Goal: Transaction & Acquisition: Purchase product/service

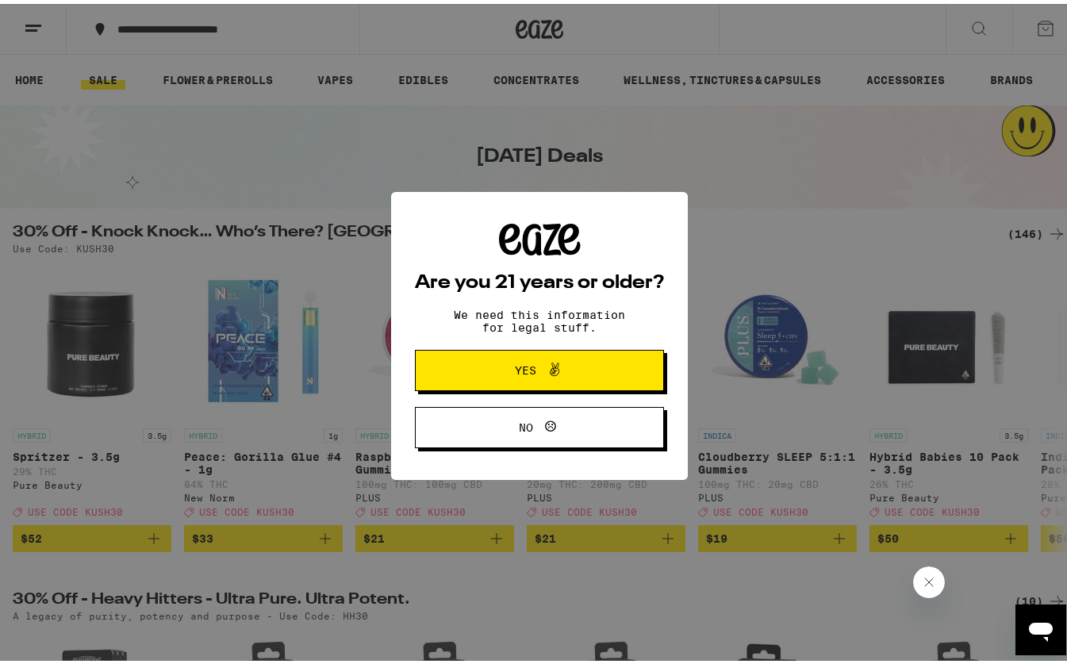
click at [605, 352] on button "Yes" at bounding box center [539, 366] width 249 height 41
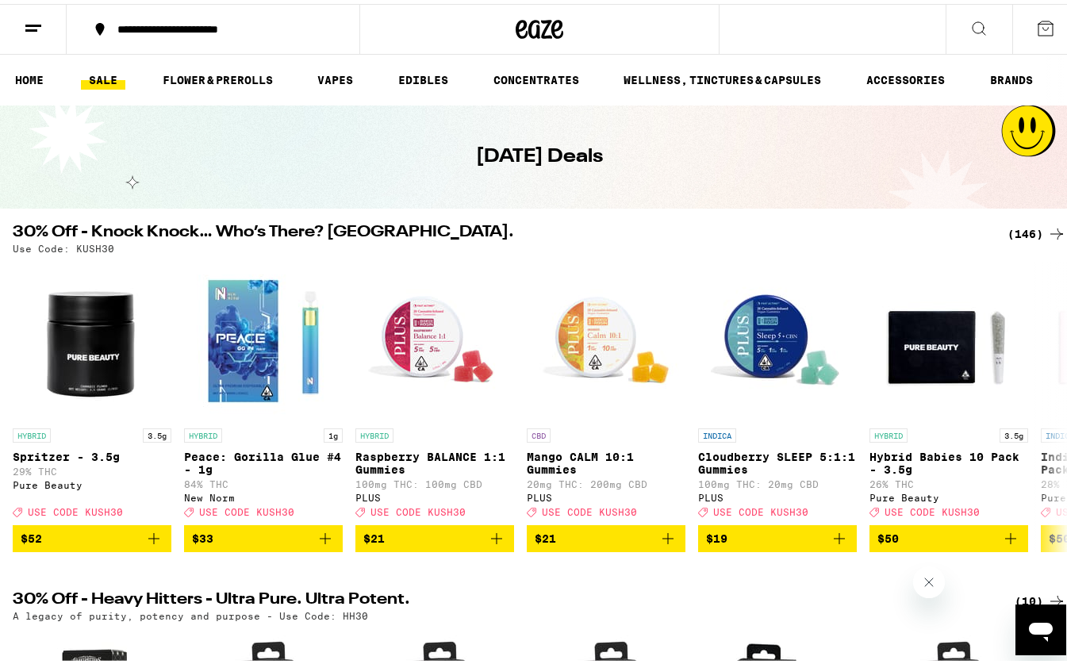
click at [29, 15] on icon at bounding box center [33, 24] width 19 height 19
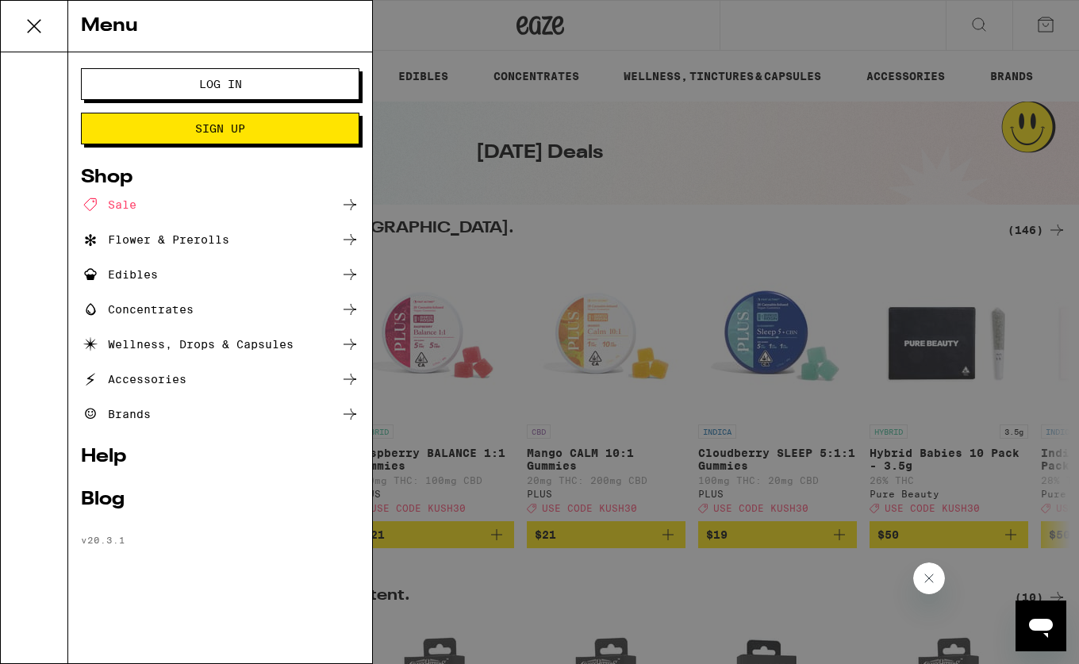
click at [107, 86] on button "Log In" at bounding box center [220, 84] width 278 height 32
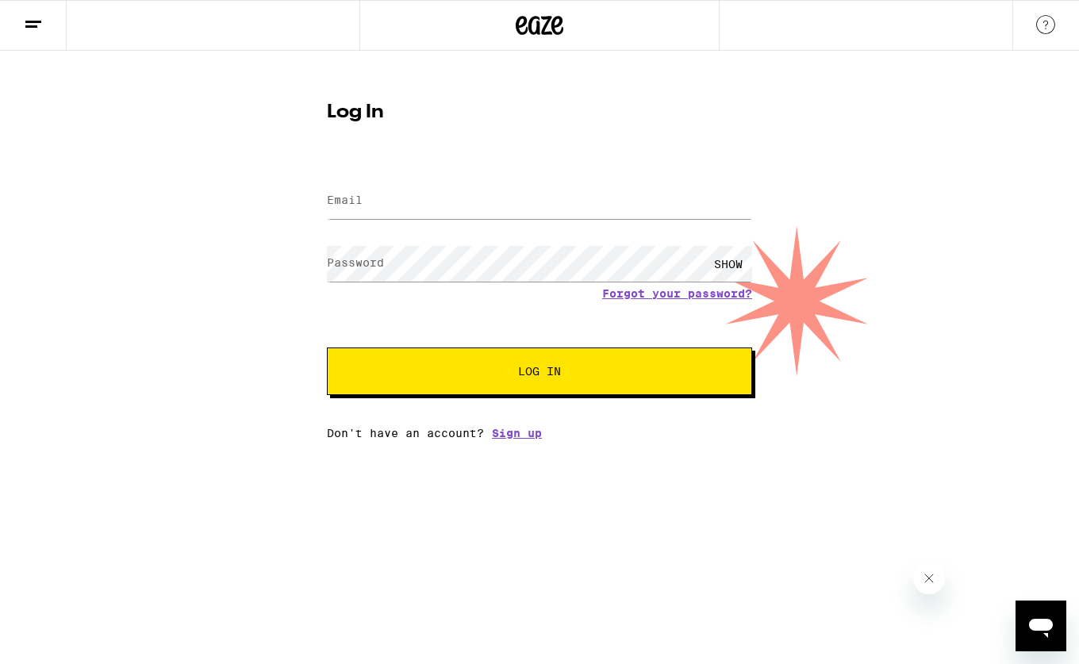
click at [341, 202] on label "Email" at bounding box center [345, 200] width 36 height 13
click at [379, 207] on input "Email" at bounding box center [539, 201] width 425 height 36
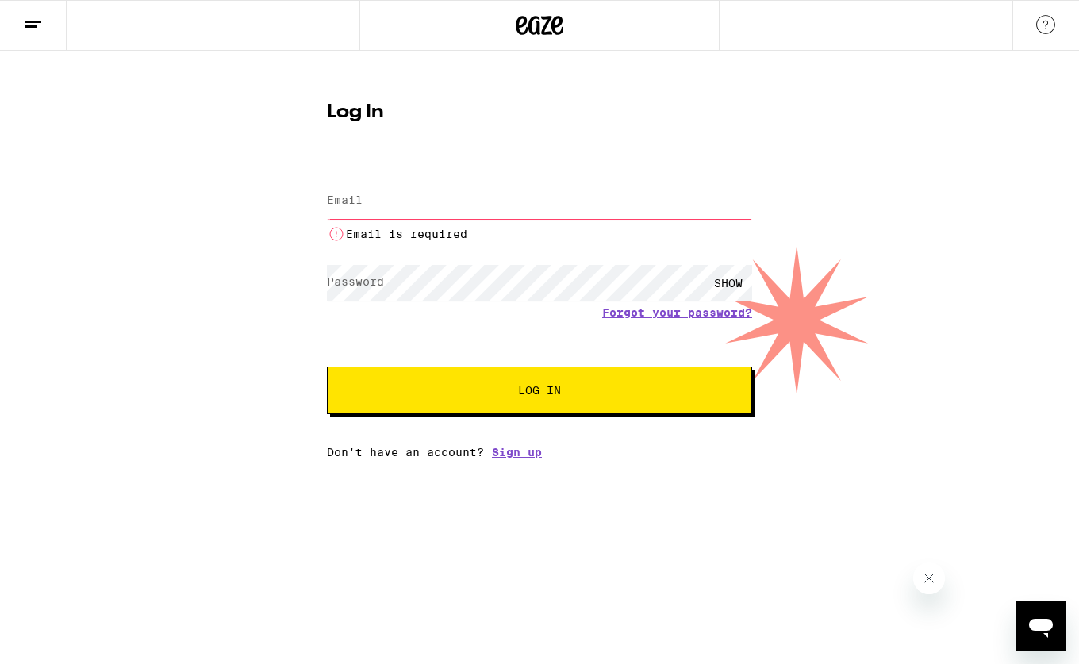
type input "[EMAIL_ADDRESS][DOMAIN_NAME]"
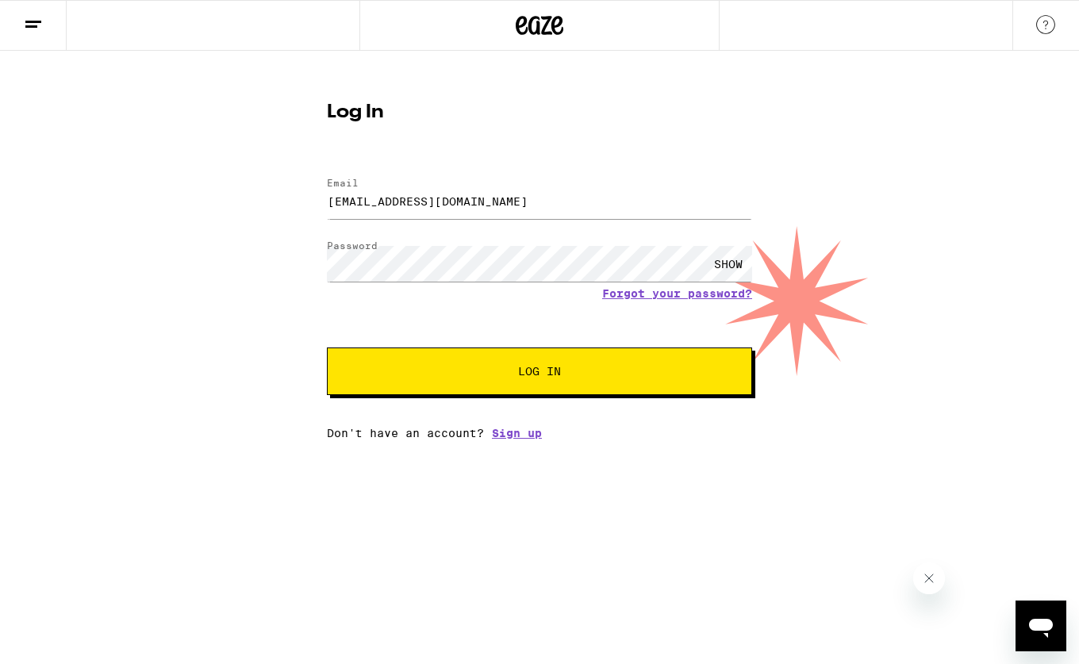
click at [539, 377] on span "Log In" at bounding box center [539, 371] width 43 height 11
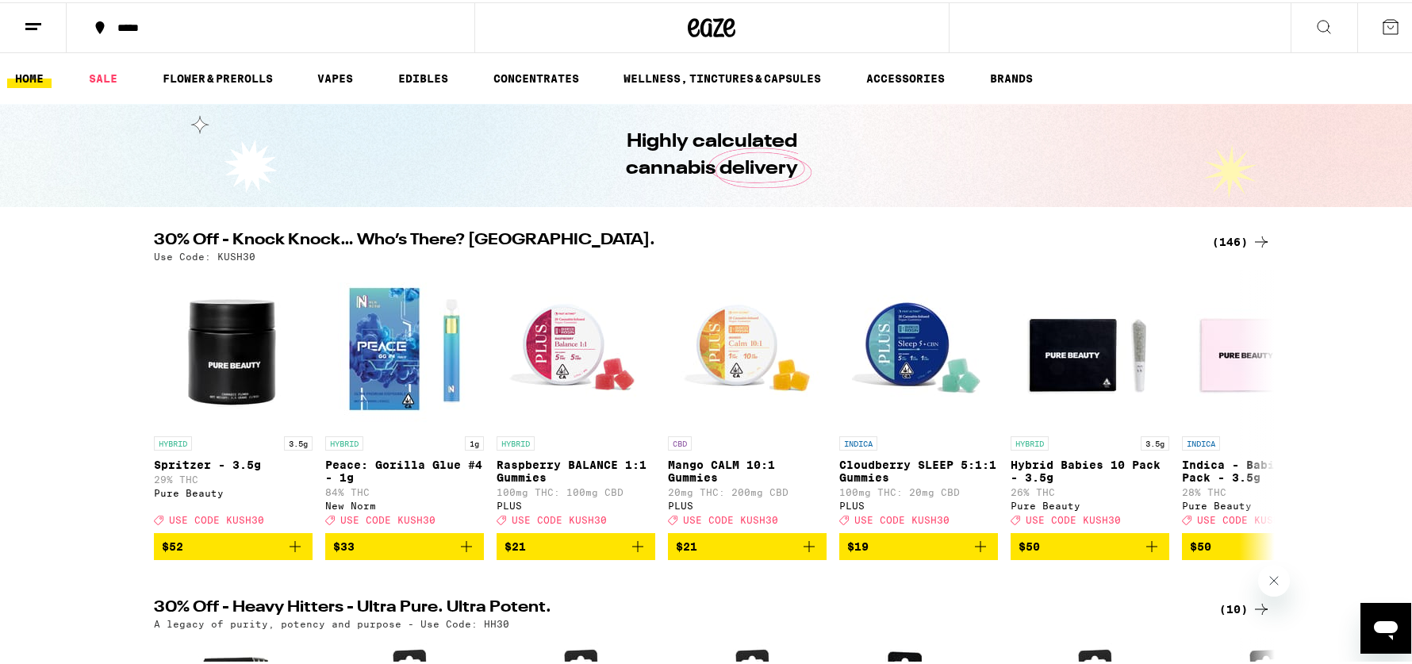
click at [1066, 243] on div "(146)" at bounding box center [1241, 239] width 59 height 19
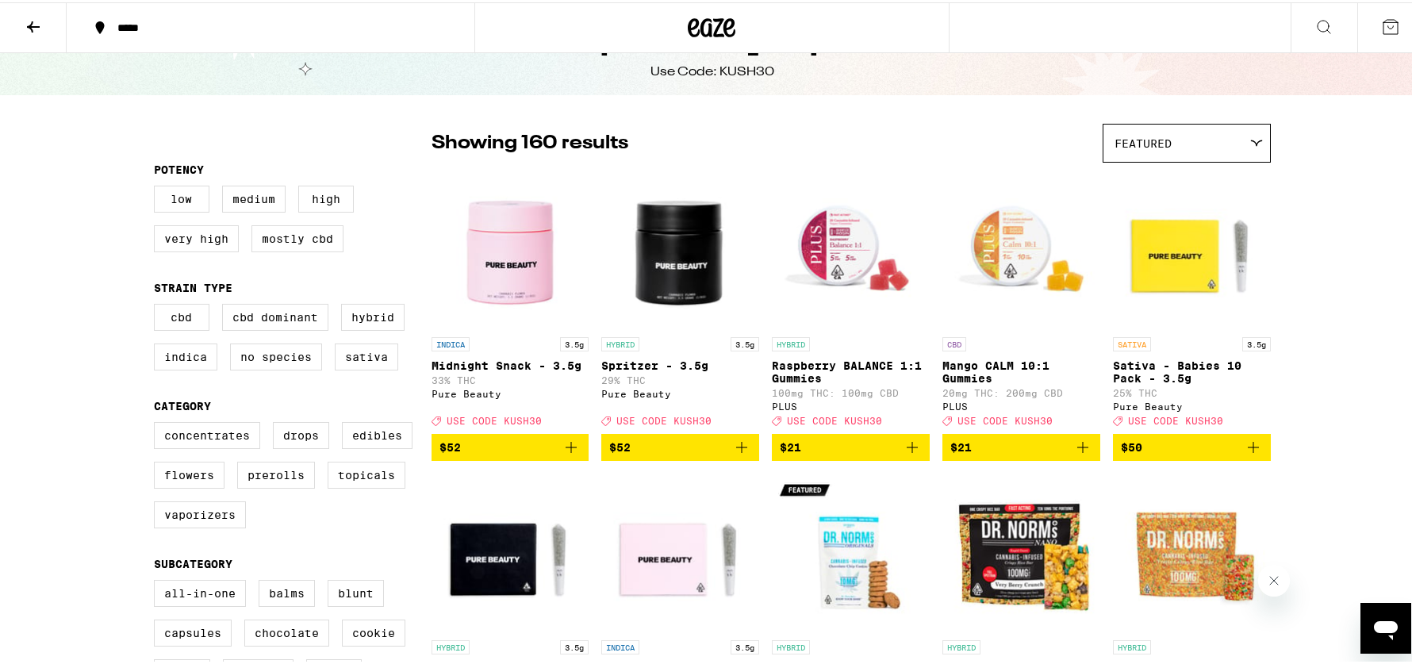
scroll to position [73, 0]
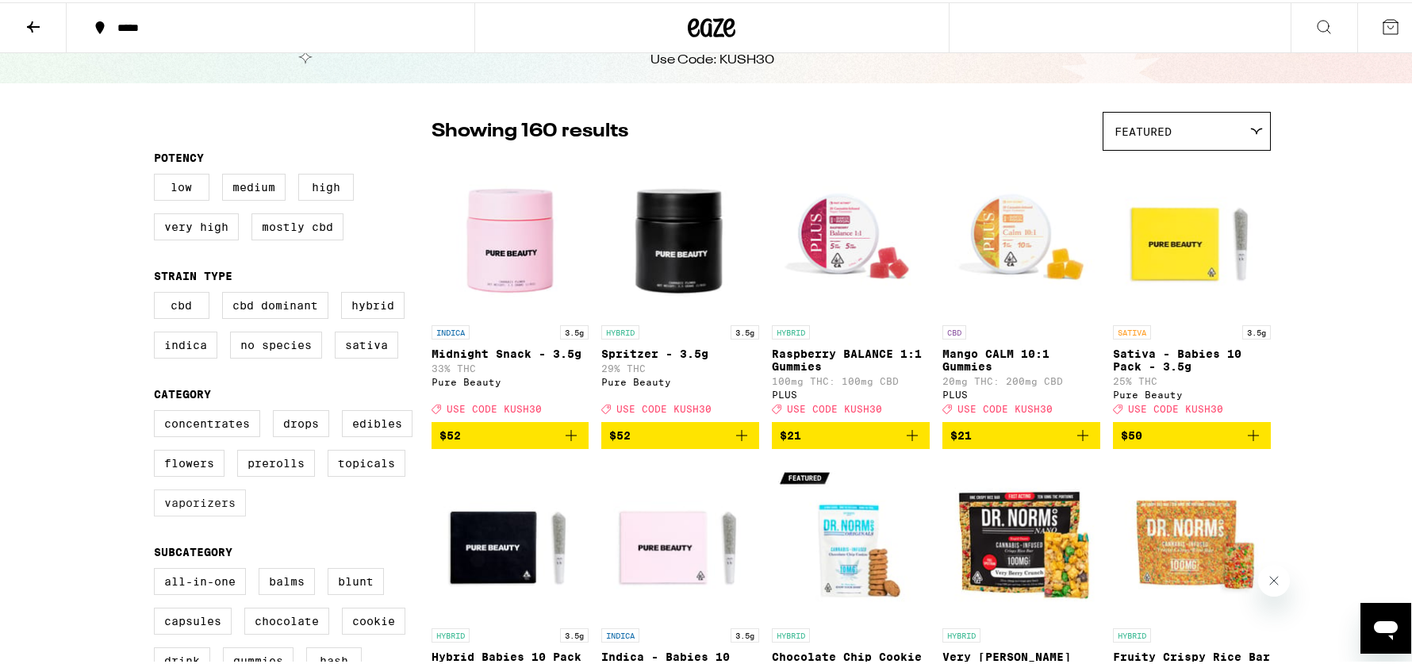
click at [174, 514] on label "Vaporizers" at bounding box center [200, 500] width 92 height 27
click at [158, 411] on input "Vaporizers" at bounding box center [157, 410] width 1 height 1
checkbox input "true"
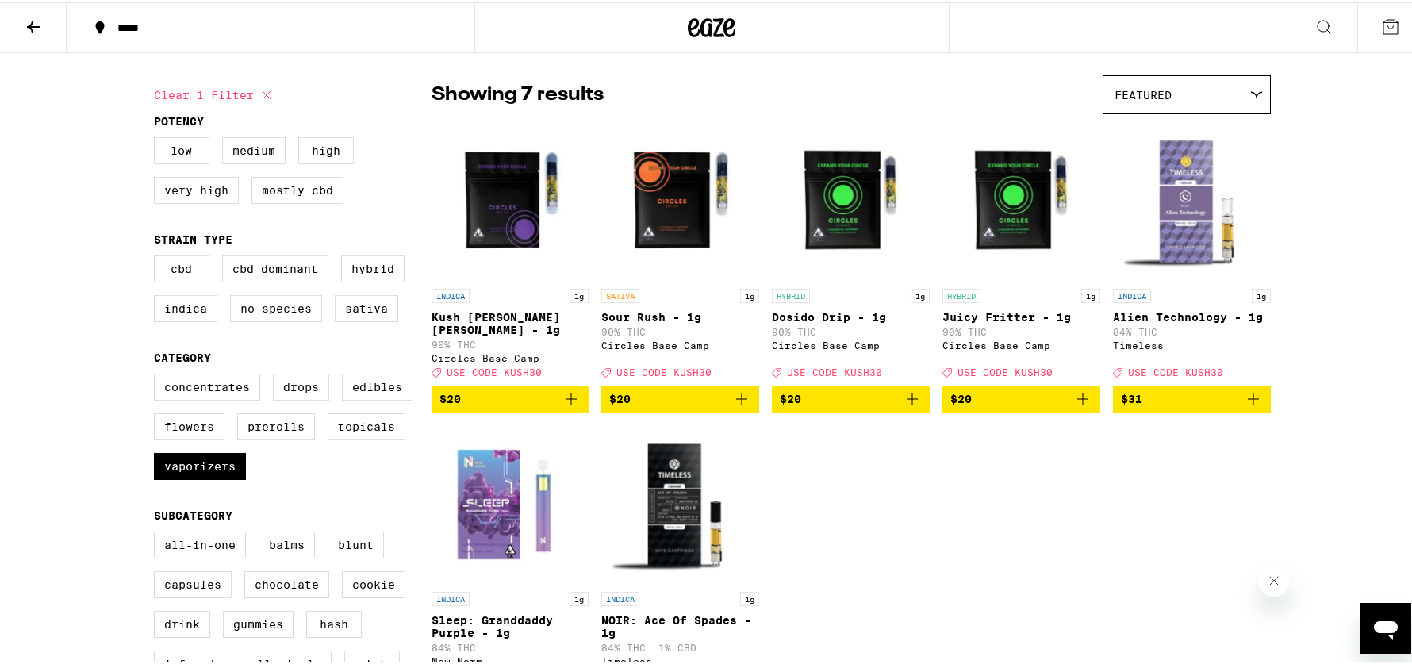
scroll to position [106, 0]
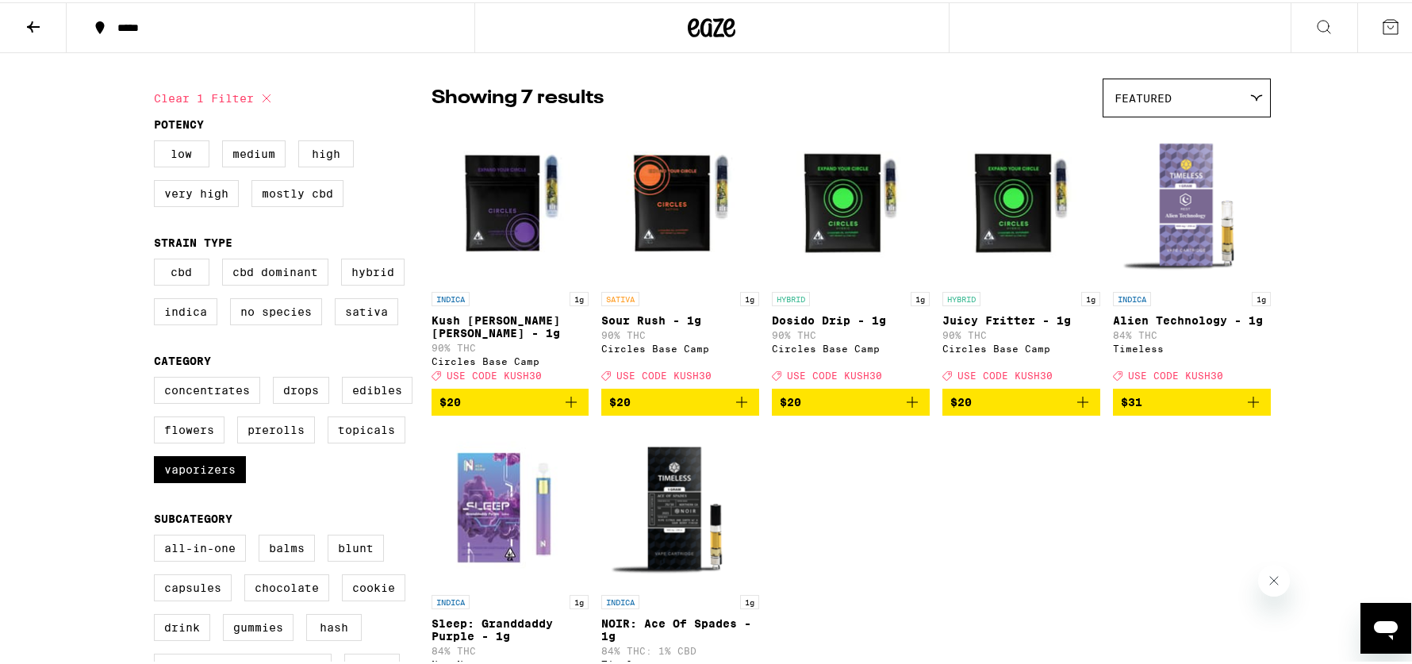
click at [566, 395] on icon "Add to bag" at bounding box center [571, 399] width 11 height 11
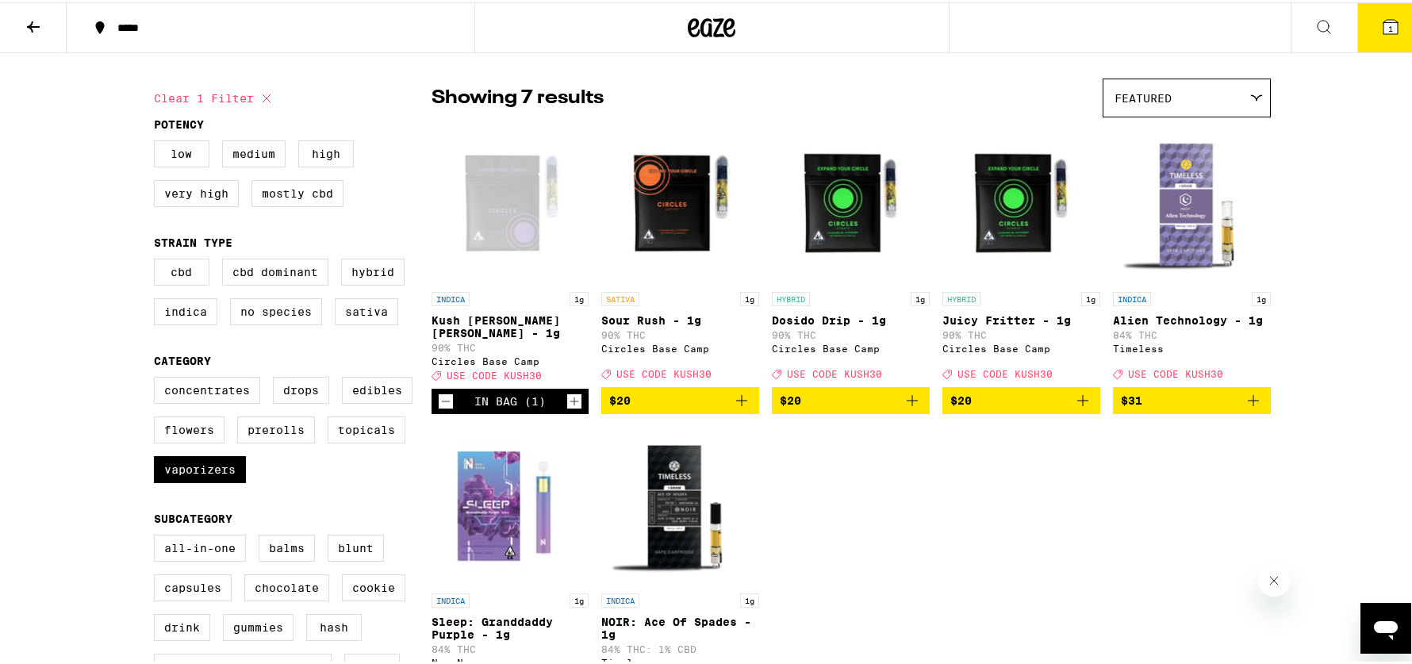
scroll to position [157, 0]
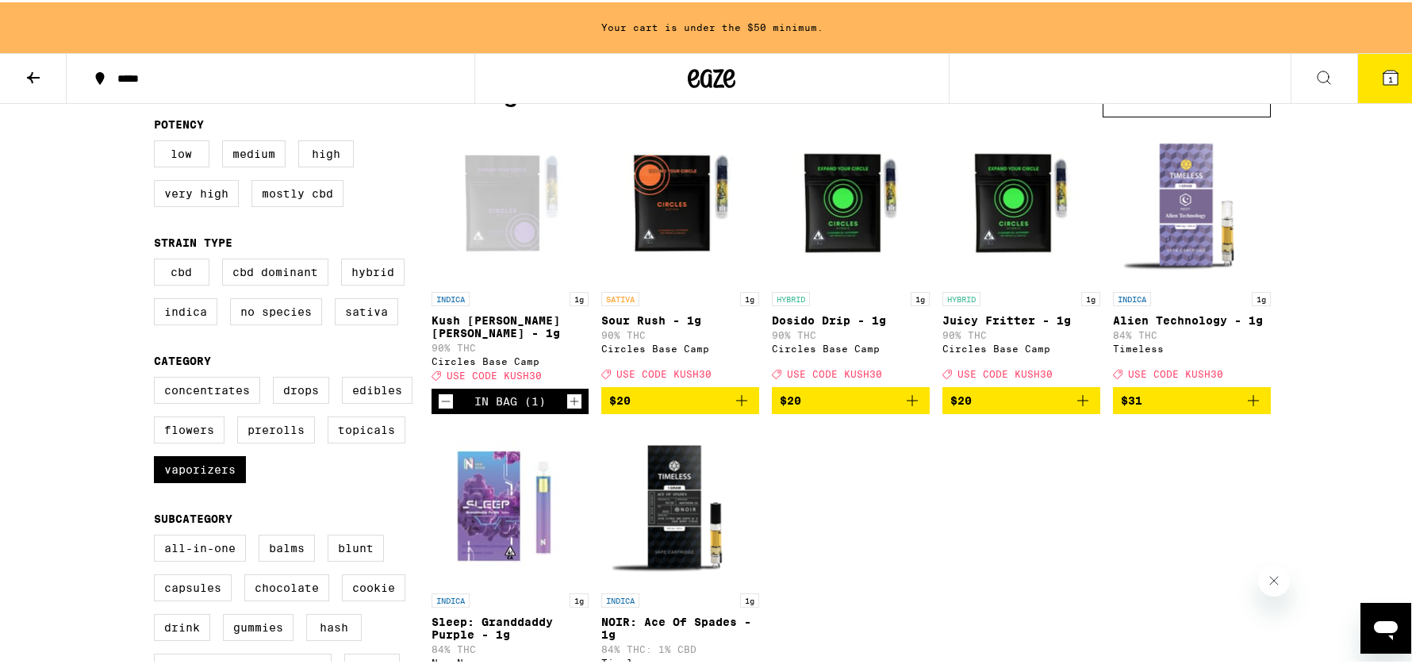
click at [567, 395] on icon "Increment" at bounding box center [574, 399] width 14 height 19
click at [733, 400] on icon "Add to bag" at bounding box center [741, 398] width 19 height 19
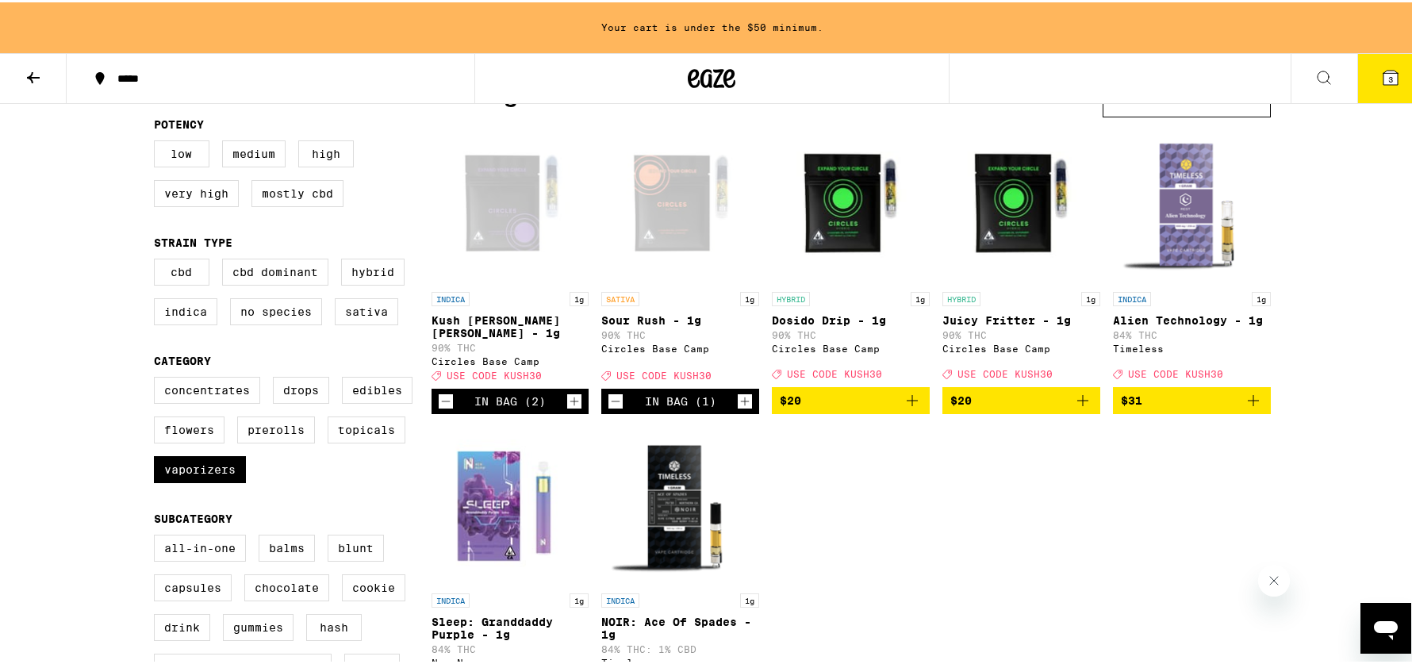
scroll to position [106, 0]
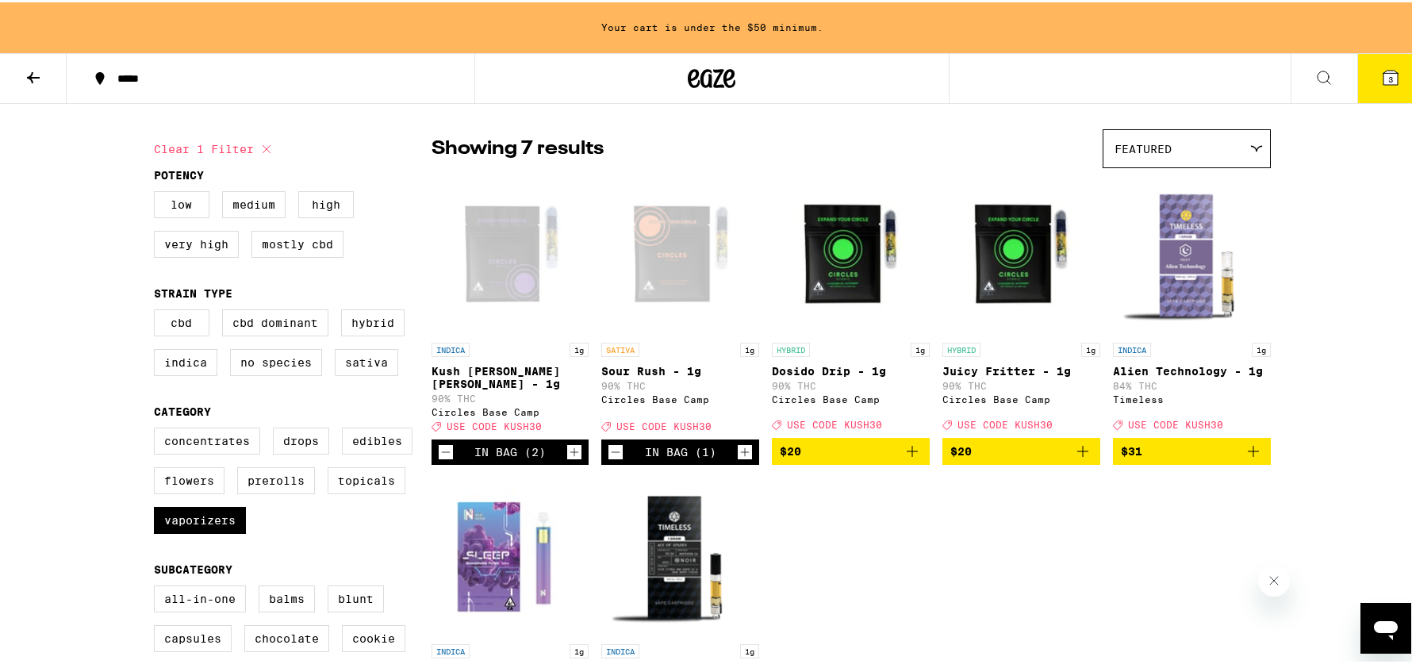
click at [738, 440] on icon "Increment" at bounding box center [745, 449] width 14 height 19
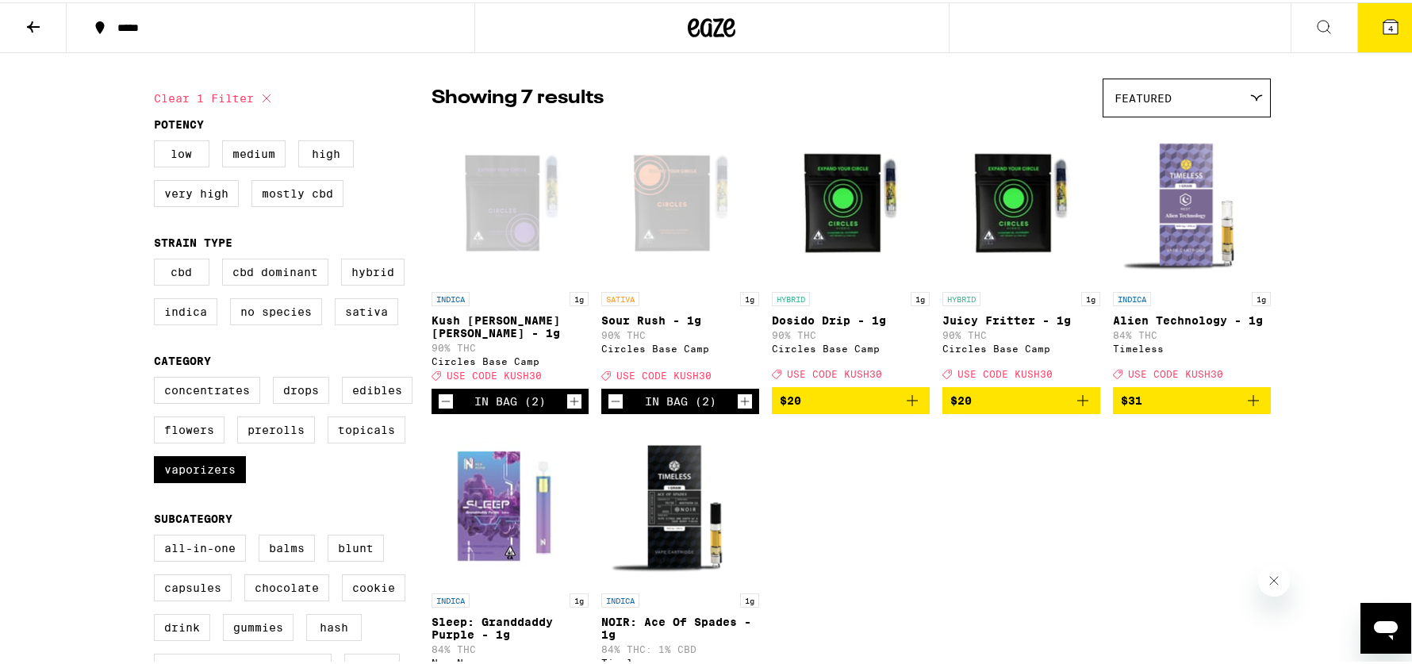
click at [848, 186] on img "Open page for Dosido Drip - 1g from Circles Base Camp" at bounding box center [851, 202] width 158 height 159
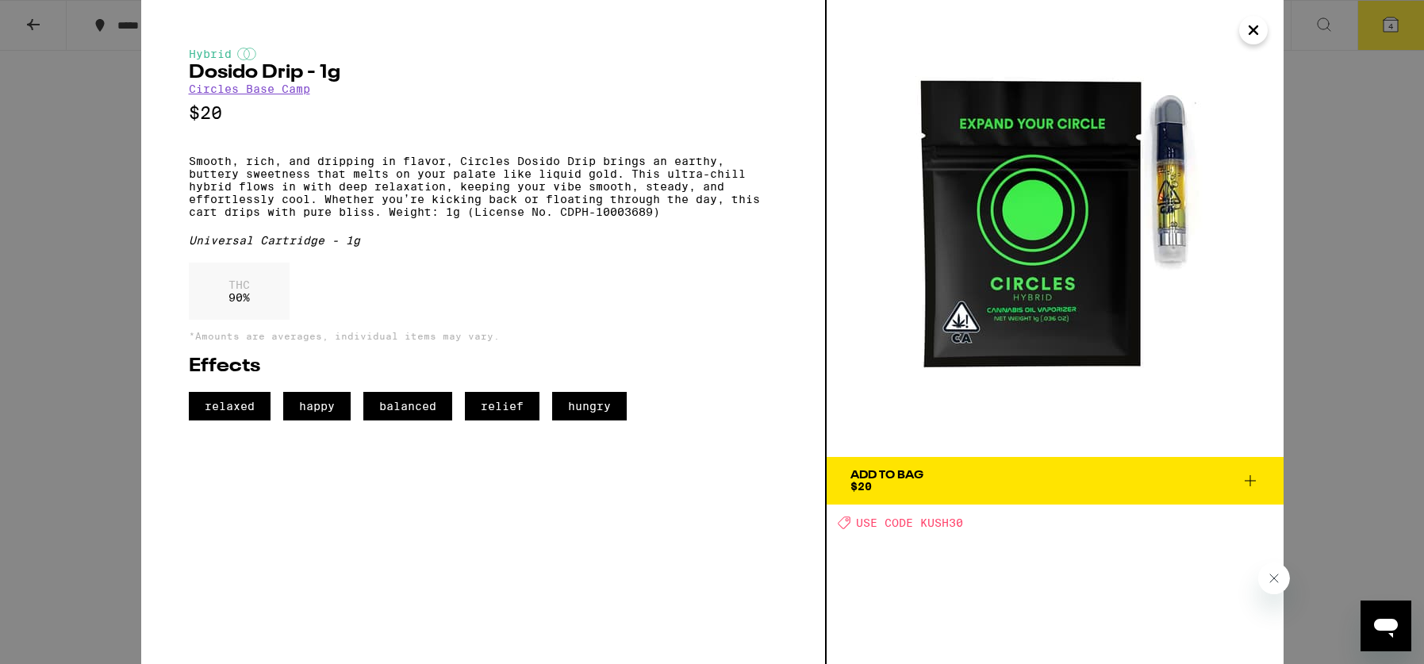
click at [95, 305] on div "Hybrid Dosido Drip - 1g Circles Base Camp $20 Smooth, rich, and dripping in fla…" at bounding box center [712, 332] width 1424 height 664
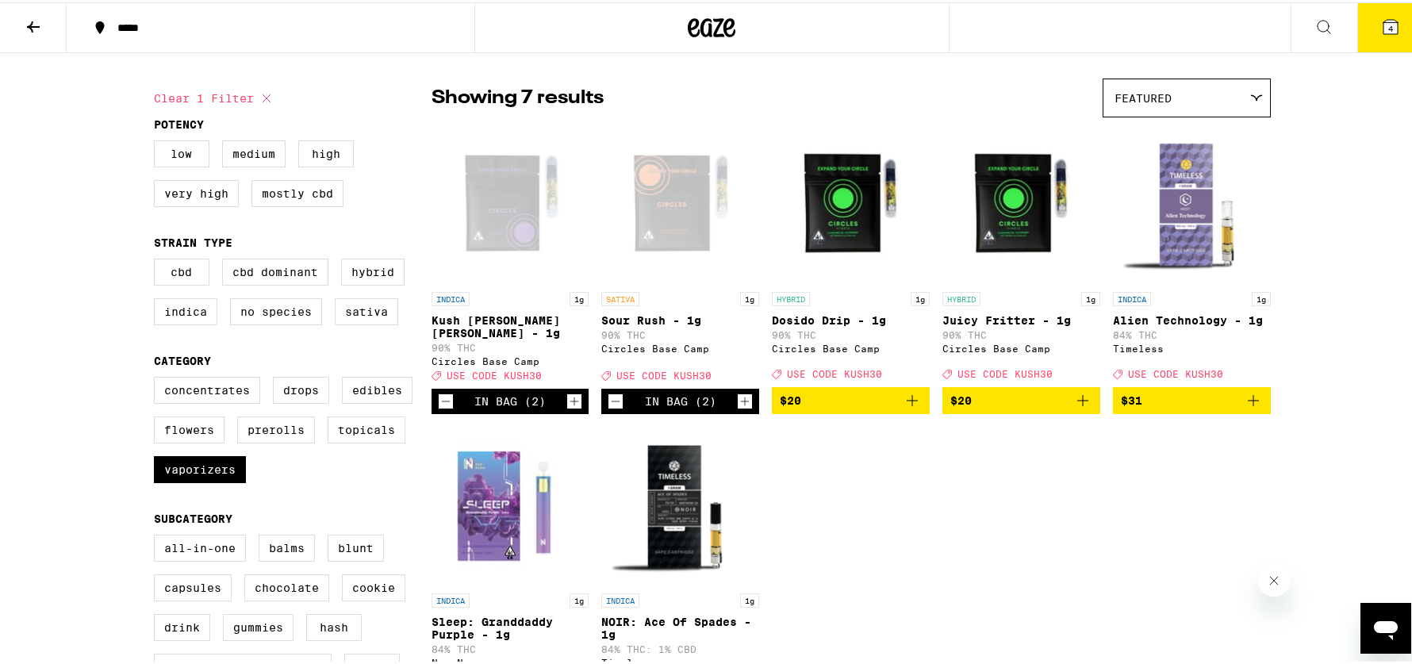
click at [973, 222] on img "Open page for Juicy Fritter - 1g from Circles Base Camp" at bounding box center [1021, 202] width 158 height 159
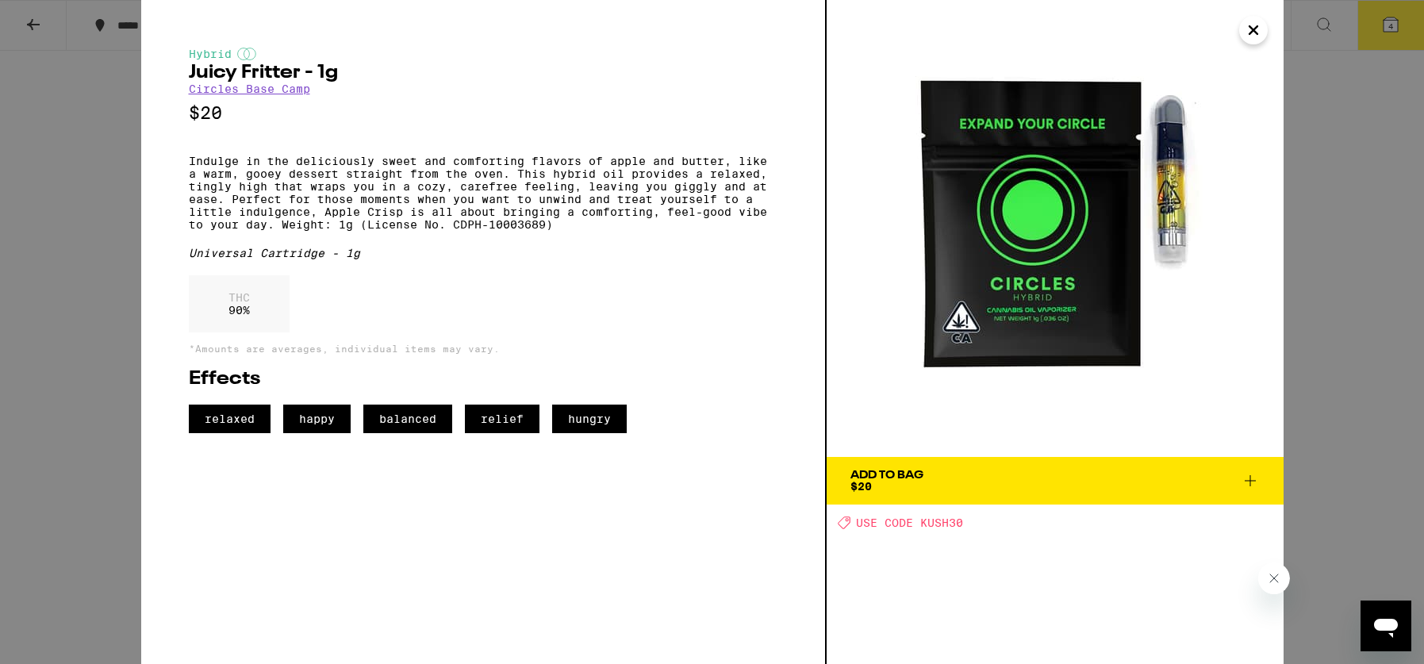
click at [59, 323] on div "Hybrid Juicy Fritter - 1g Circles Base Camp $20 Indulge in the deliciously swee…" at bounding box center [712, 332] width 1424 height 664
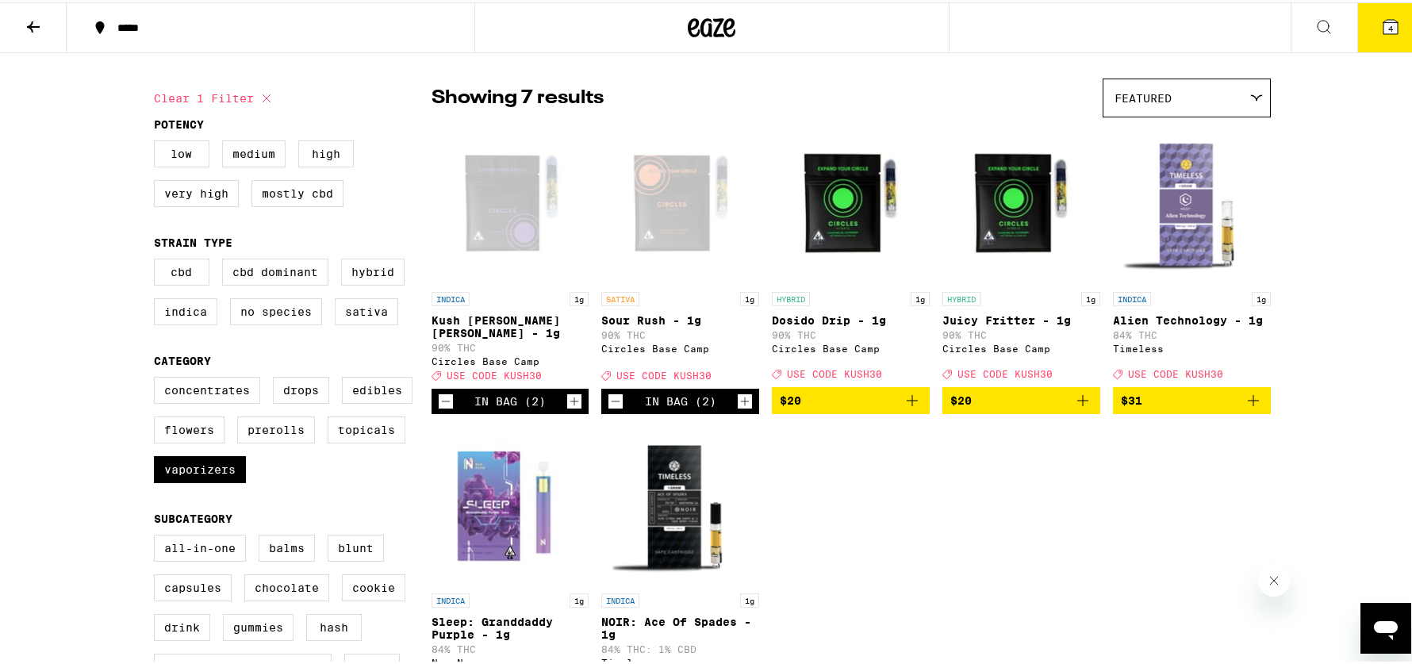
click at [1066, 397] on icon "Add to bag" at bounding box center [1082, 398] width 11 height 11
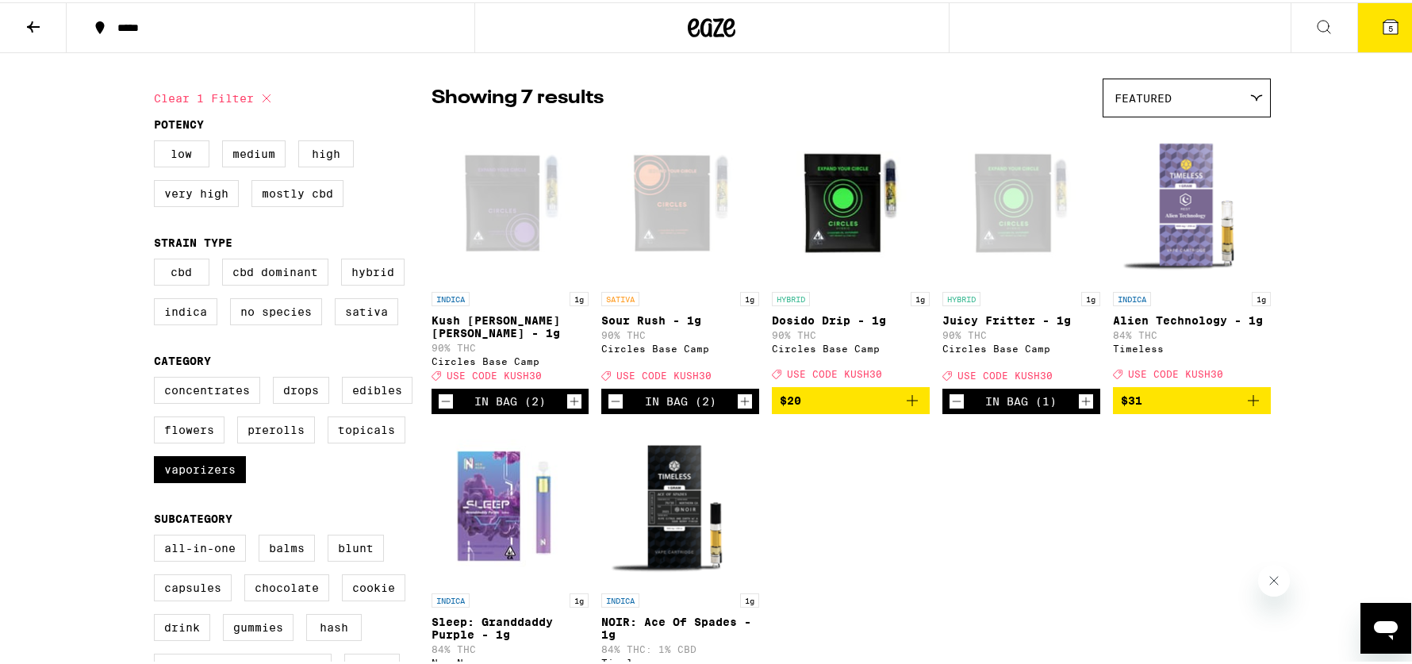
click at [1066, 400] on button "Increment" at bounding box center [1086, 399] width 16 height 16
click at [822, 240] on img "Open page for Dosido Drip - 1g from Circles Base Camp" at bounding box center [851, 202] width 158 height 159
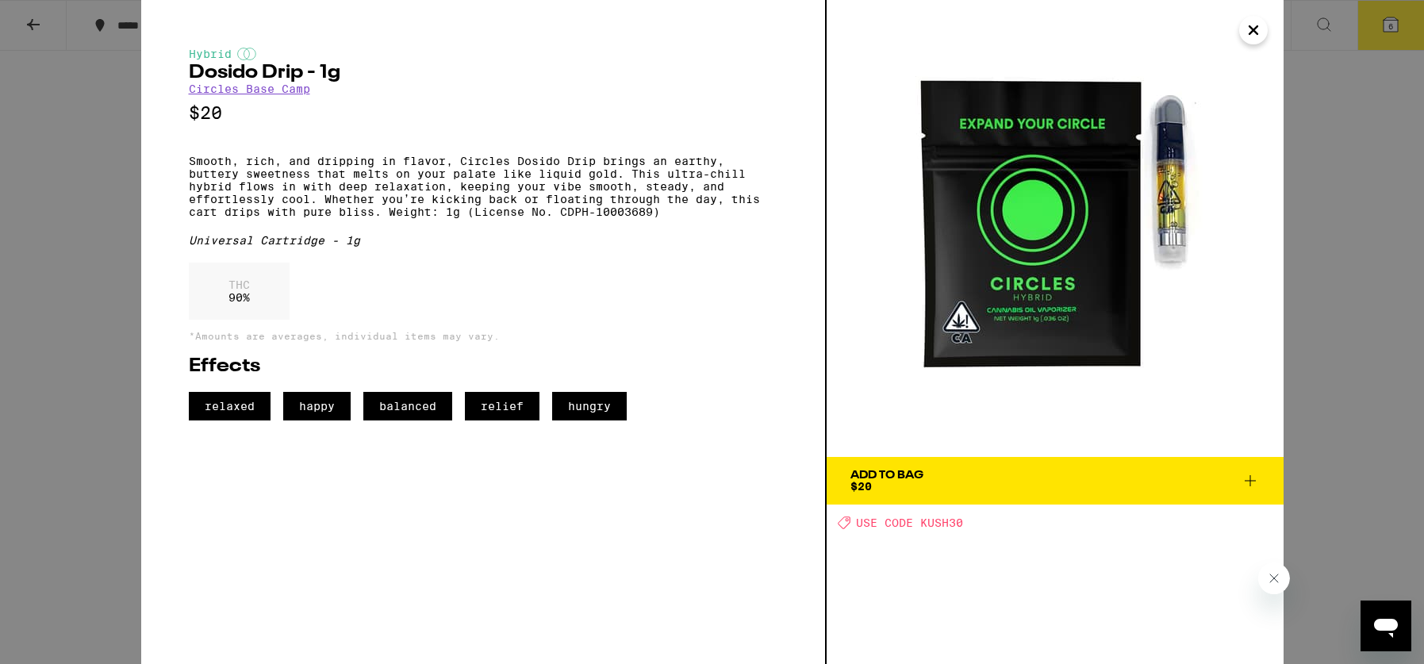
click at [14, 140] on div "Hybrid Dosido Drip - 1g Circles Base Camp $20 Smooth, rich, and dripping in fla…" at bounding box center [712, 332] width 1424 height 664
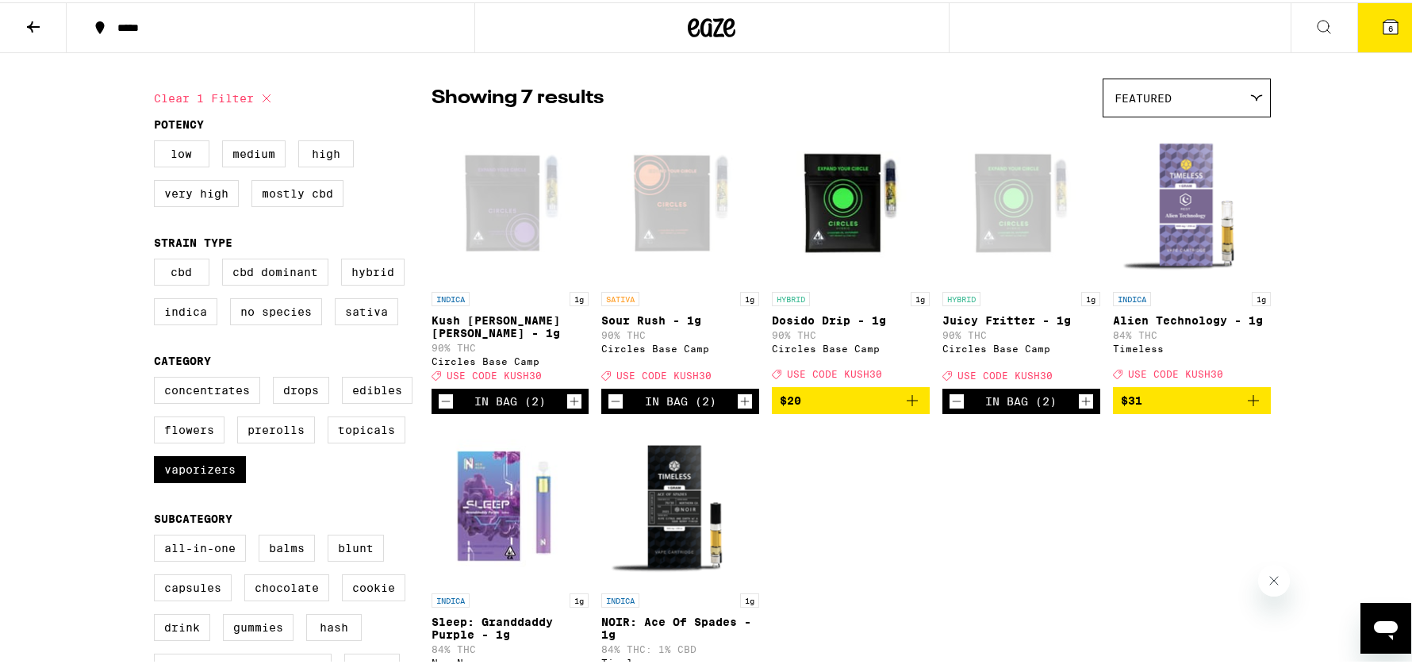
click at [950, 399] on icon "Decrement" at bounding box center [957, 399] width 14 height 19
click at [903, 404] on icon "Add to bag" at bounding box center [912, 398] width 19 height 19
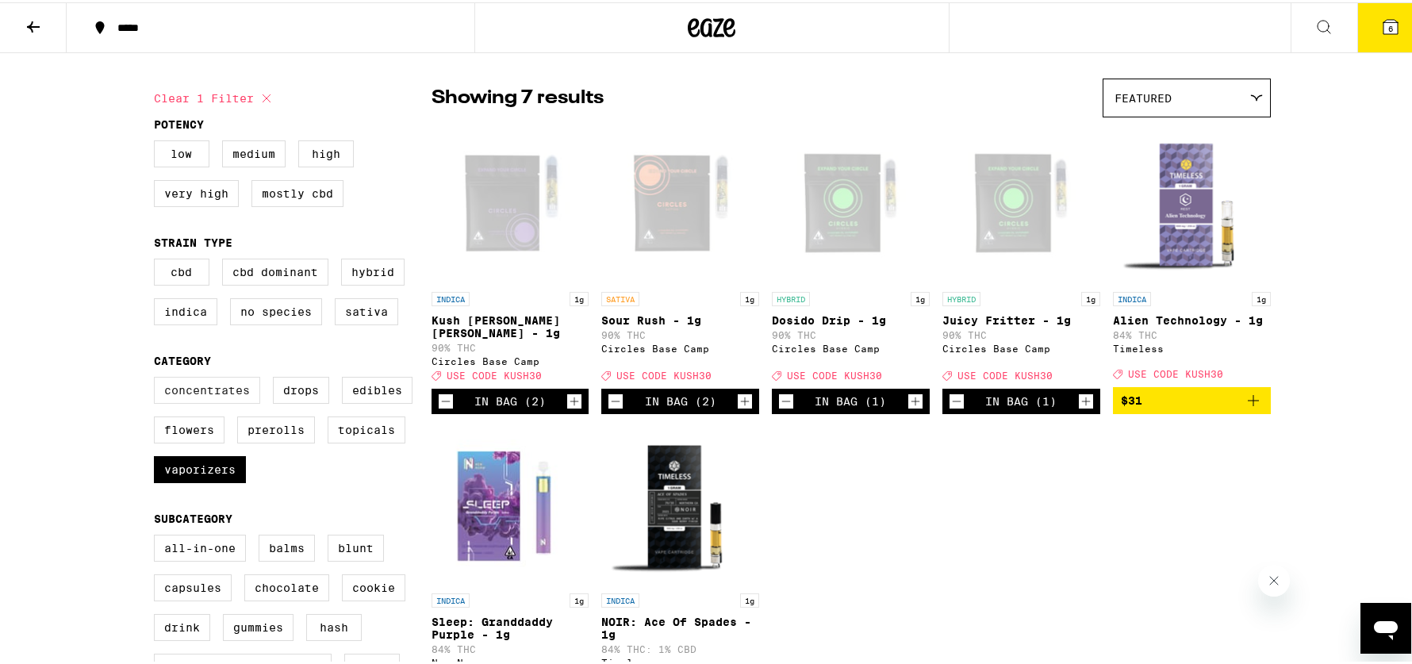
click at [198, 395] on label "Concentrates" at bounding box center [207, 387] width 106 height 27
click at [158, 378] on input "Concentrates" at bounding box center [157, 377] width 1 height 1
checkbox input "true"
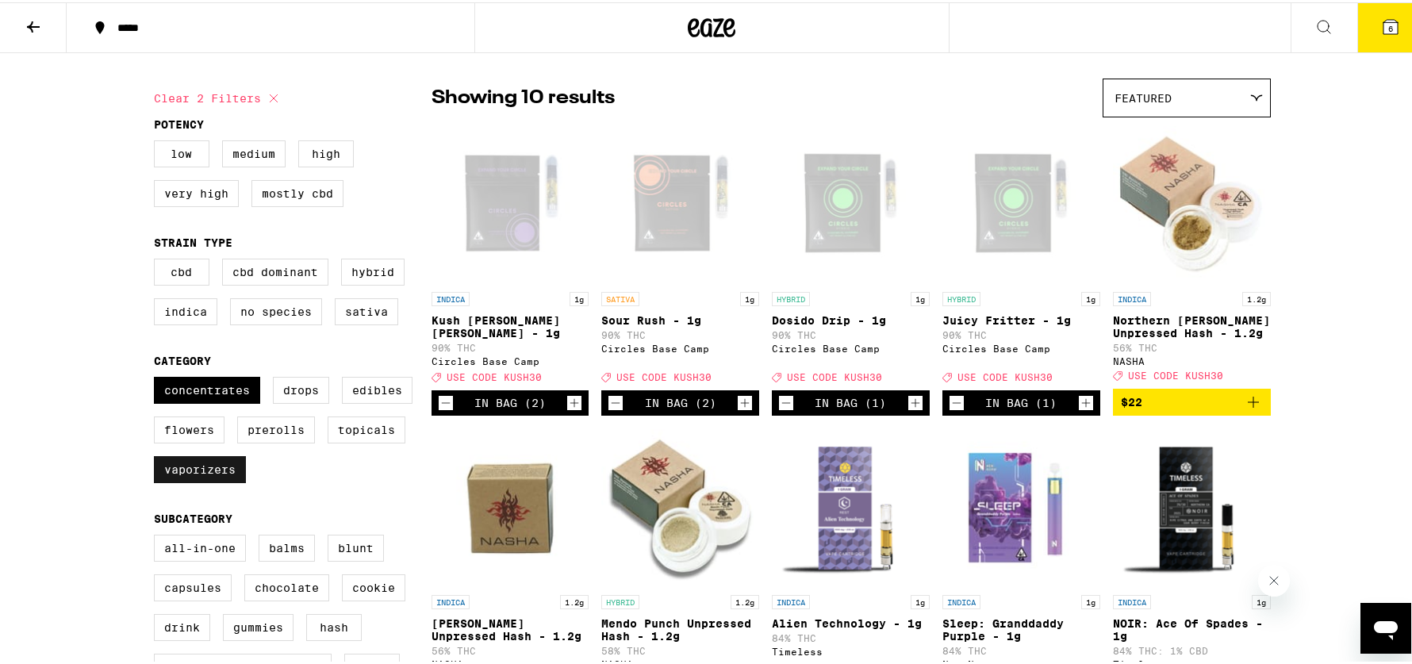
click at [179, 481] on label "Vaporizers" at bounding box center [200, 467] width 92 height 27
click at [158, 378] on input "Vaporizers" at bounding box center [157, 377] width 1 height 1
checkbox input "false"
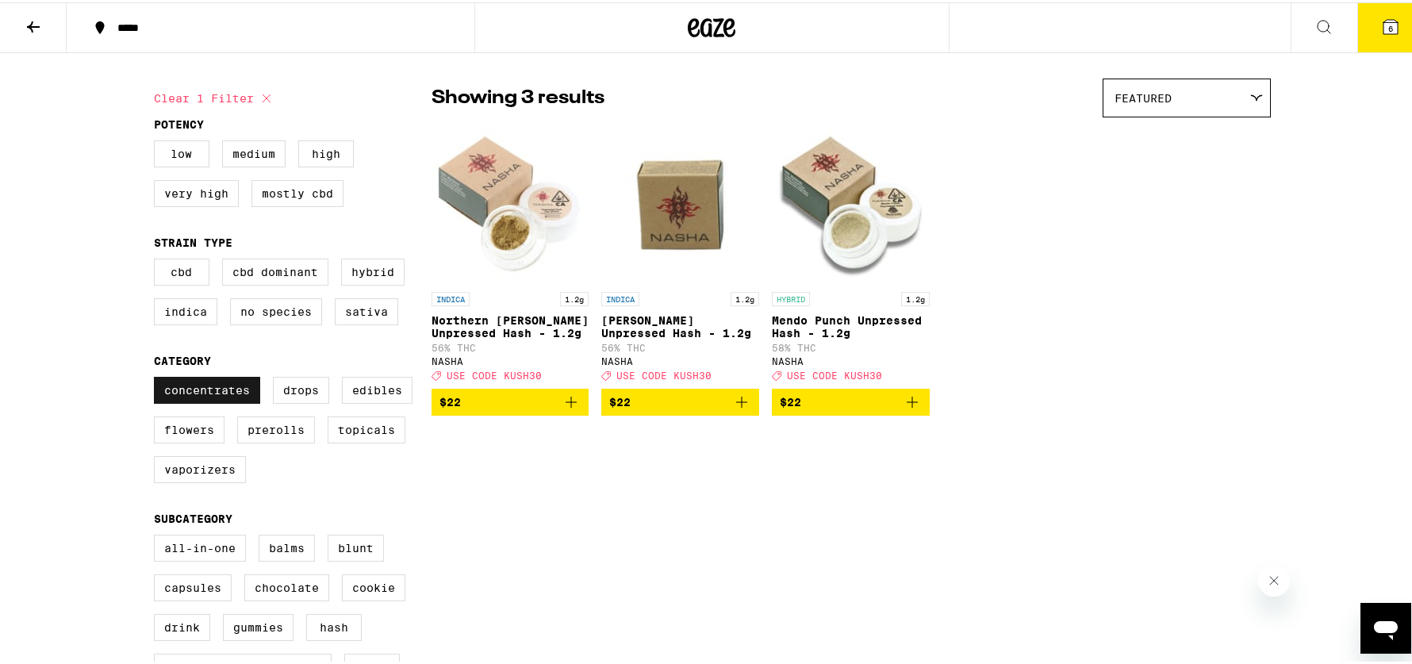
click at [233, 401] on label "Concentrates" at bounding box center [207, 387] width 106 height 27
click at [158, 378] on input "Concentrates" at bounding box center [157, 377] width 1 height 1
checkbox input "false"
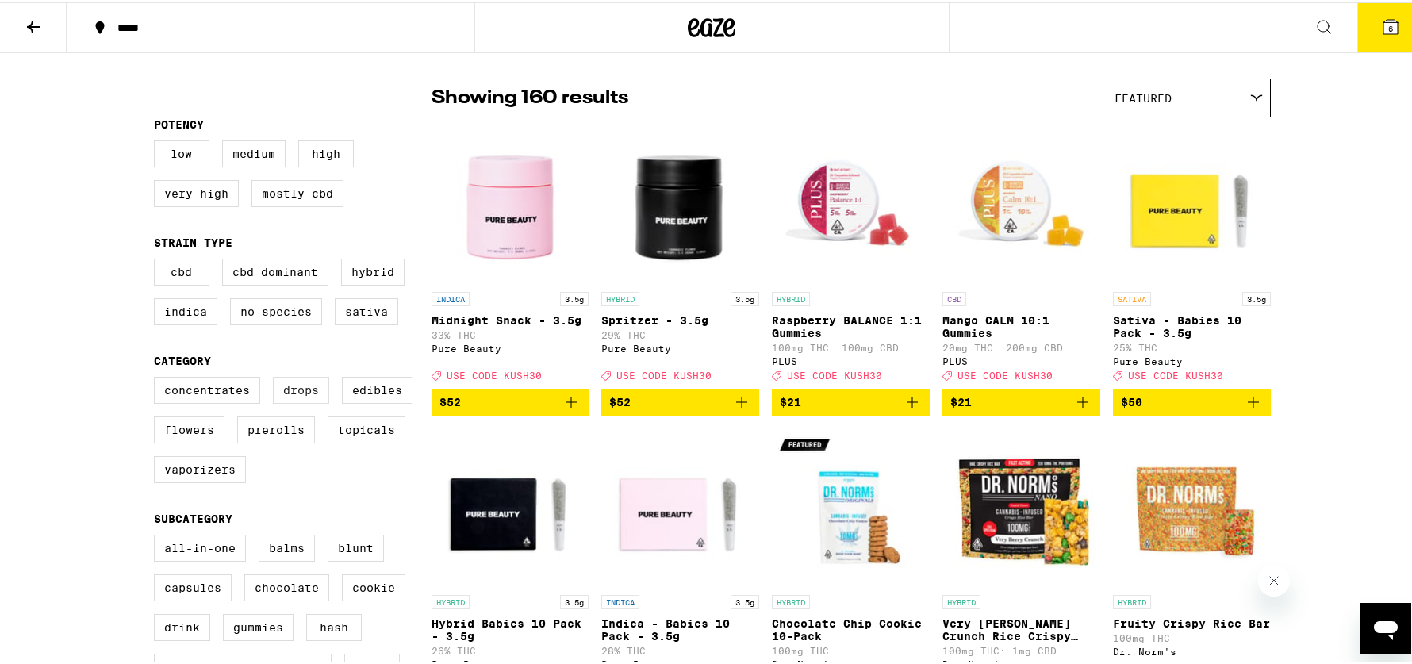
click at [301, 391] on label "Drops" at bounding box center [301, 387] width 56 height 27
click at [158, 378] on input "Drops" at bounding box center [157, 377] width 1 height 1
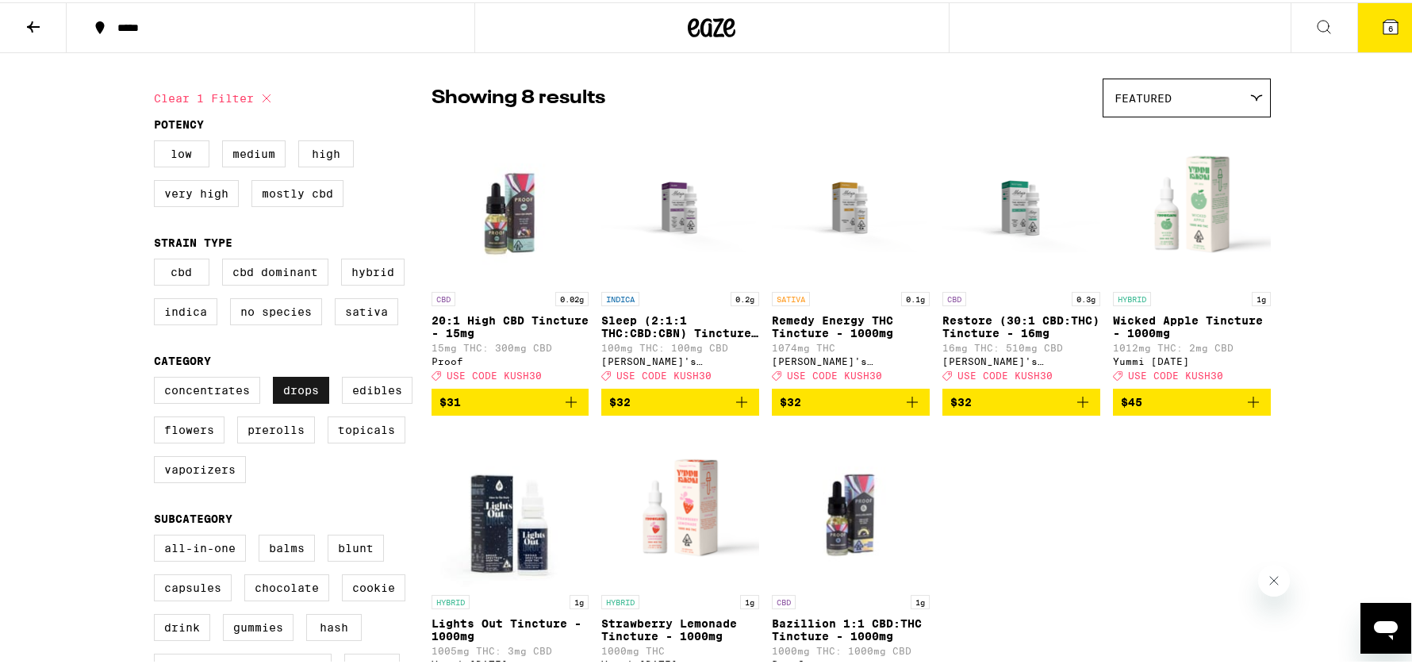
click at [295, 401] on label "Drops" at bounding box center [301, 387] width 56 height 27
click at [158, 378] on input "Drops" at bounding box center [157, 377] width 1 height 1
checkbox input "false"
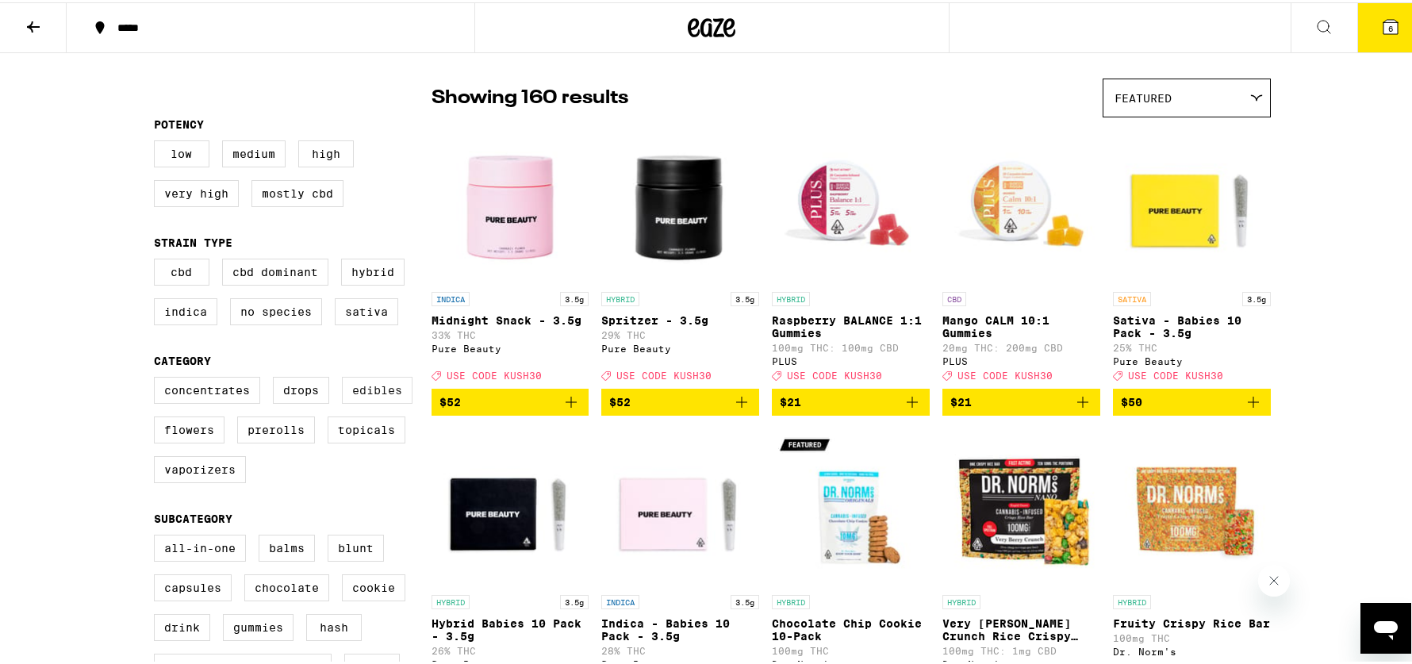
click at [370, 401] on label "Edibles" at bounding box center [377, 387] width 71 height 27
click at [158, 378] on input "Edibles" at bounding box center [157, 377] width 1 height 1
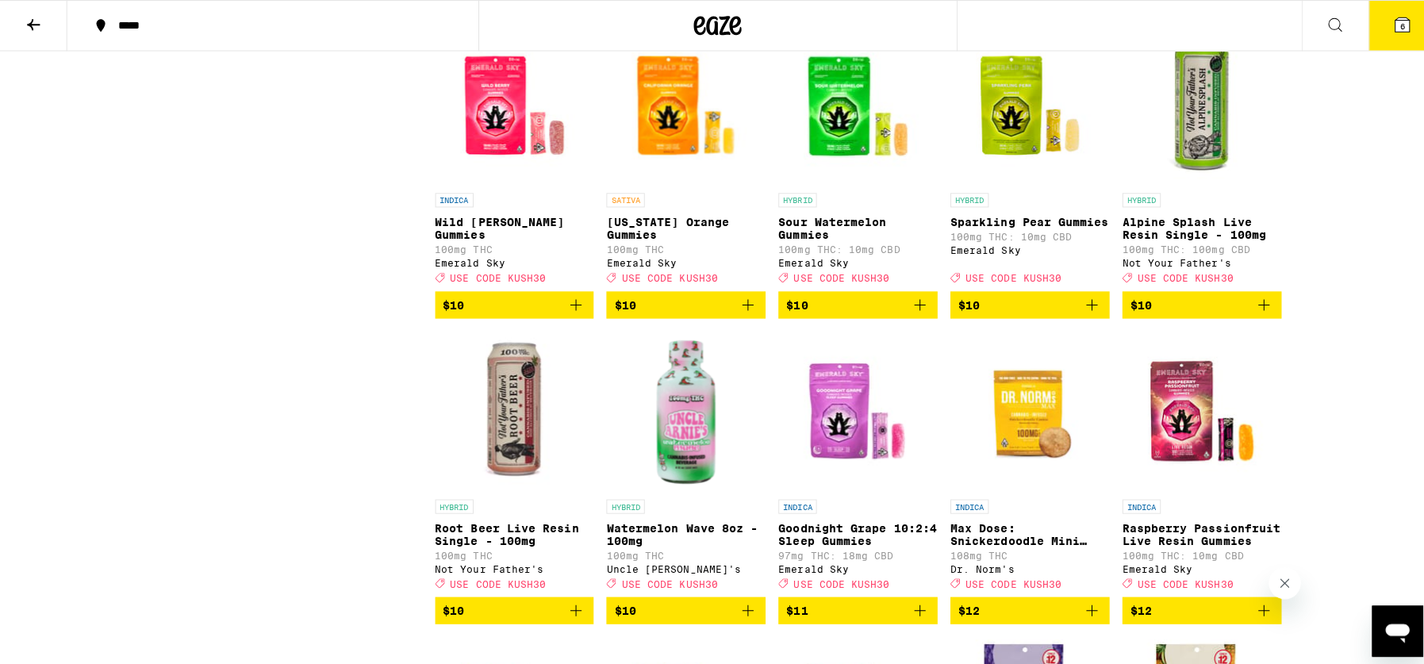
scroll to position [1719, 0]
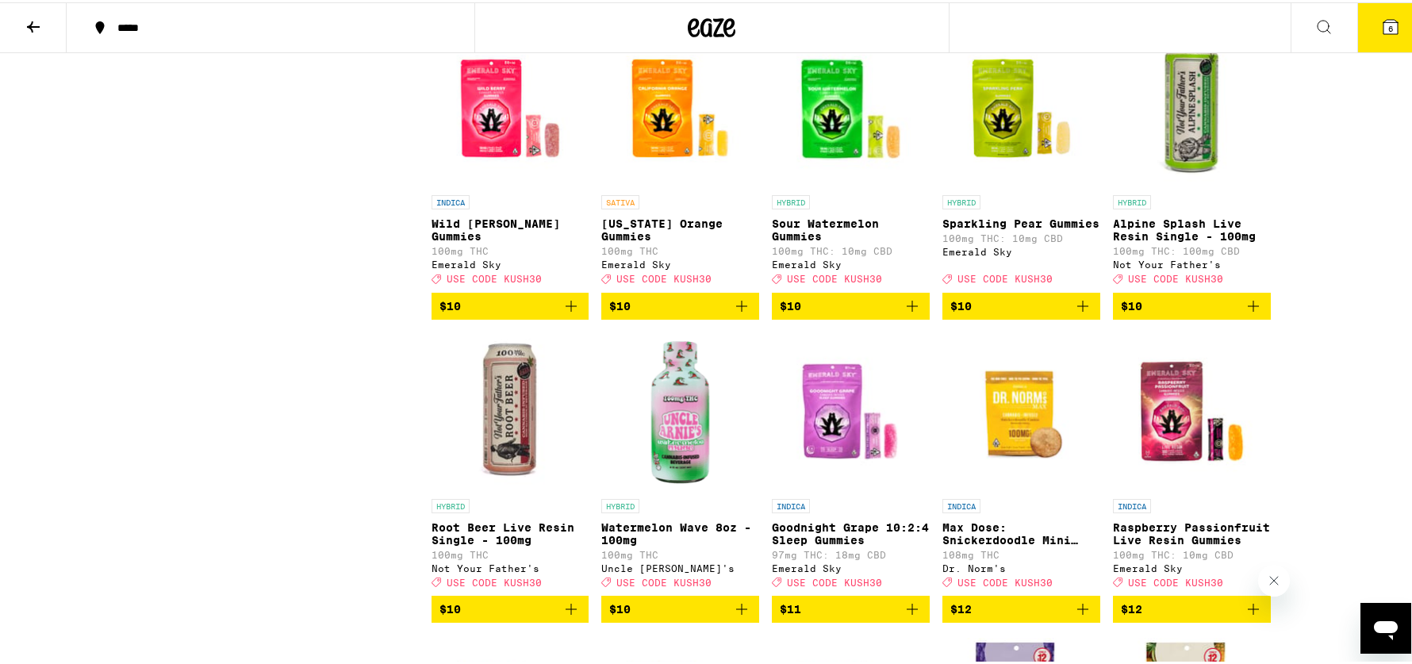
click at [683, 467] on img "Open page for Watermelon Wave 8oz - 100mg from Uncle Arnie's" at bounding box center [680, 409] width 158 height 159
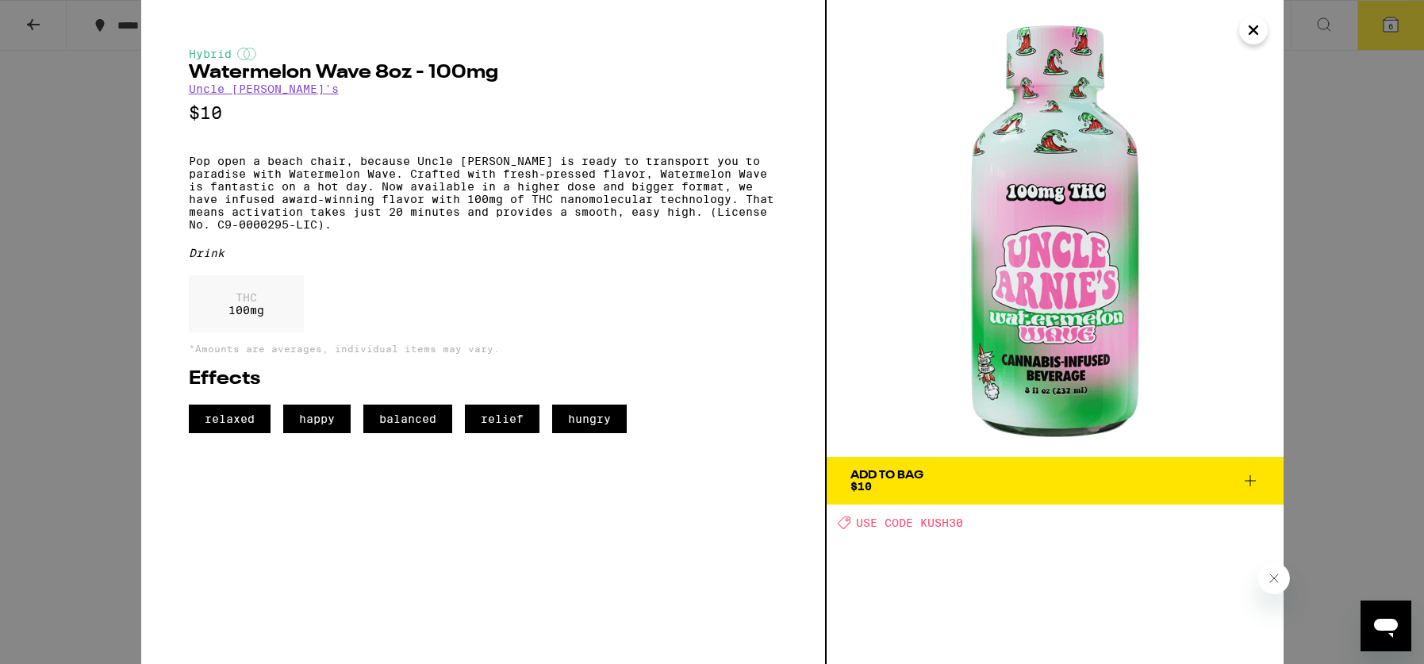
click at [100, 309] on div "Hybrid Watermelon Wave 8oz - 100mg Uncle [PERSON_NAME]'s $10 Pop open a beach c…" at bounding box center [712, 332] width 1424 height 664
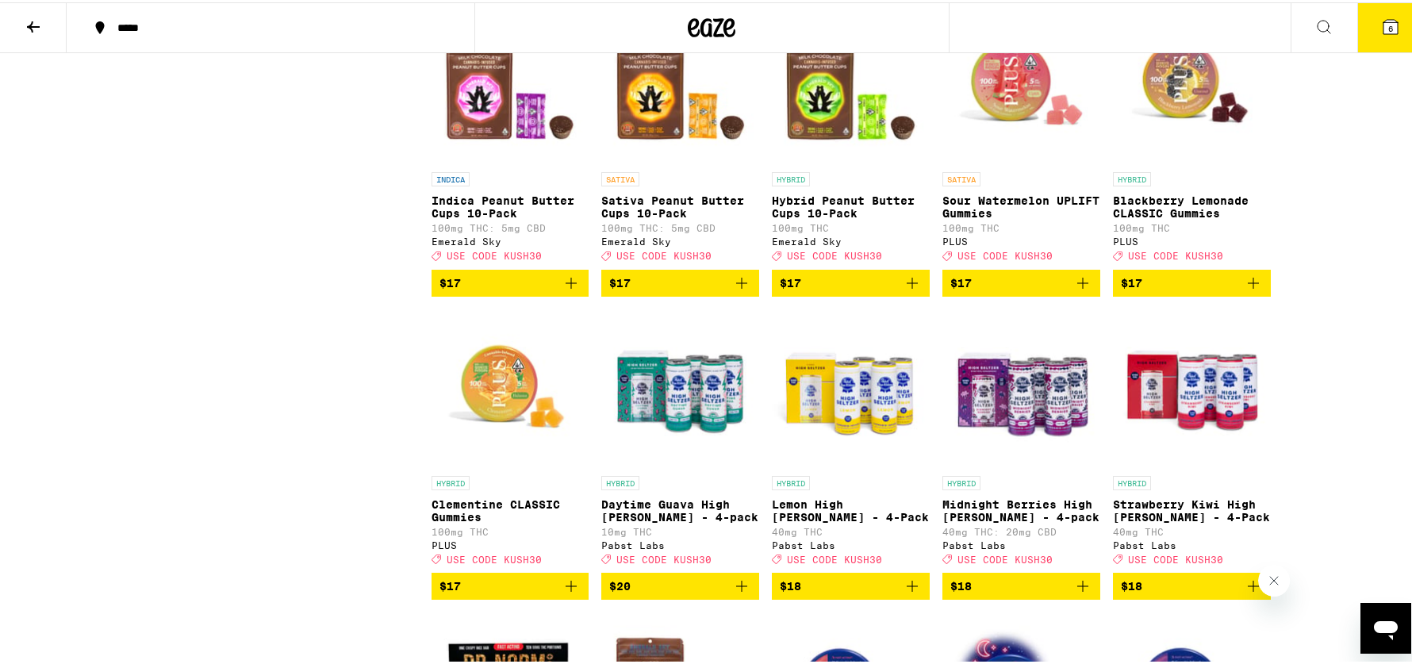
scroll to position [3280, 0]
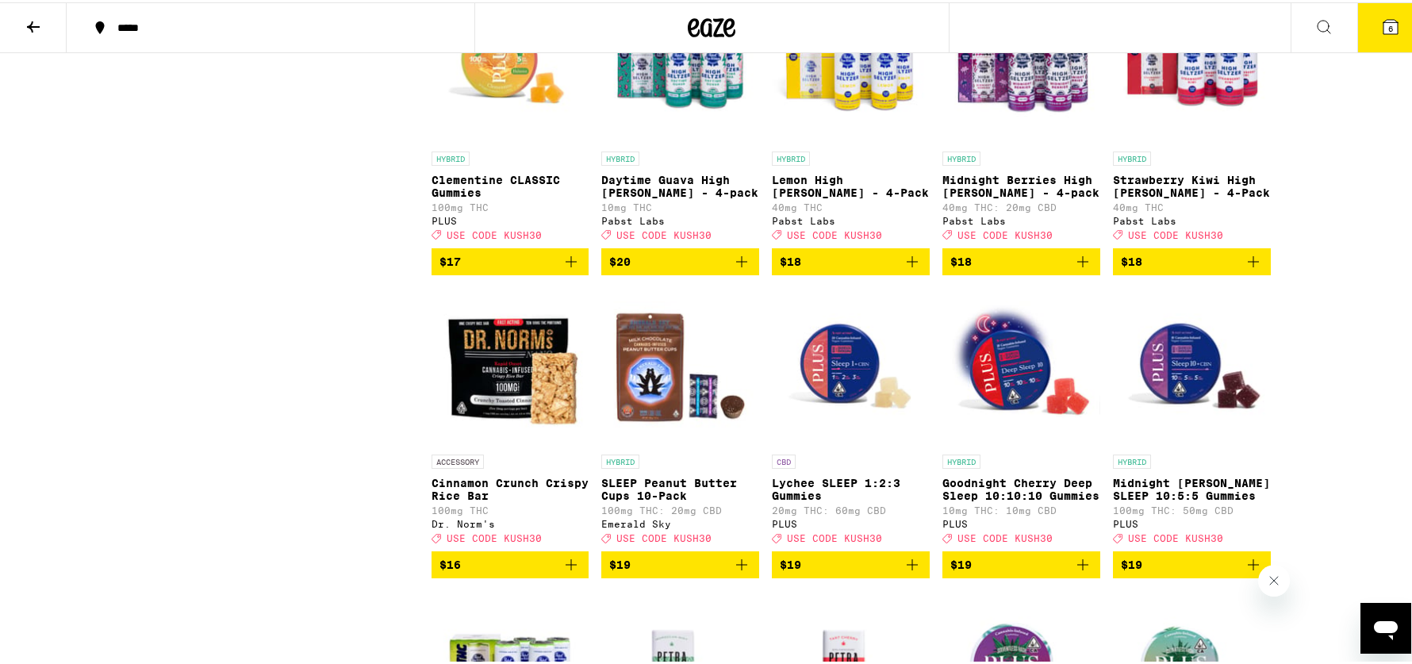
click at [991, 141] on img "Open page for Midnight Berries High Seltzer - 4-pack from Pabst Labs" at bounding box center [1021, 62] width 158 height 159
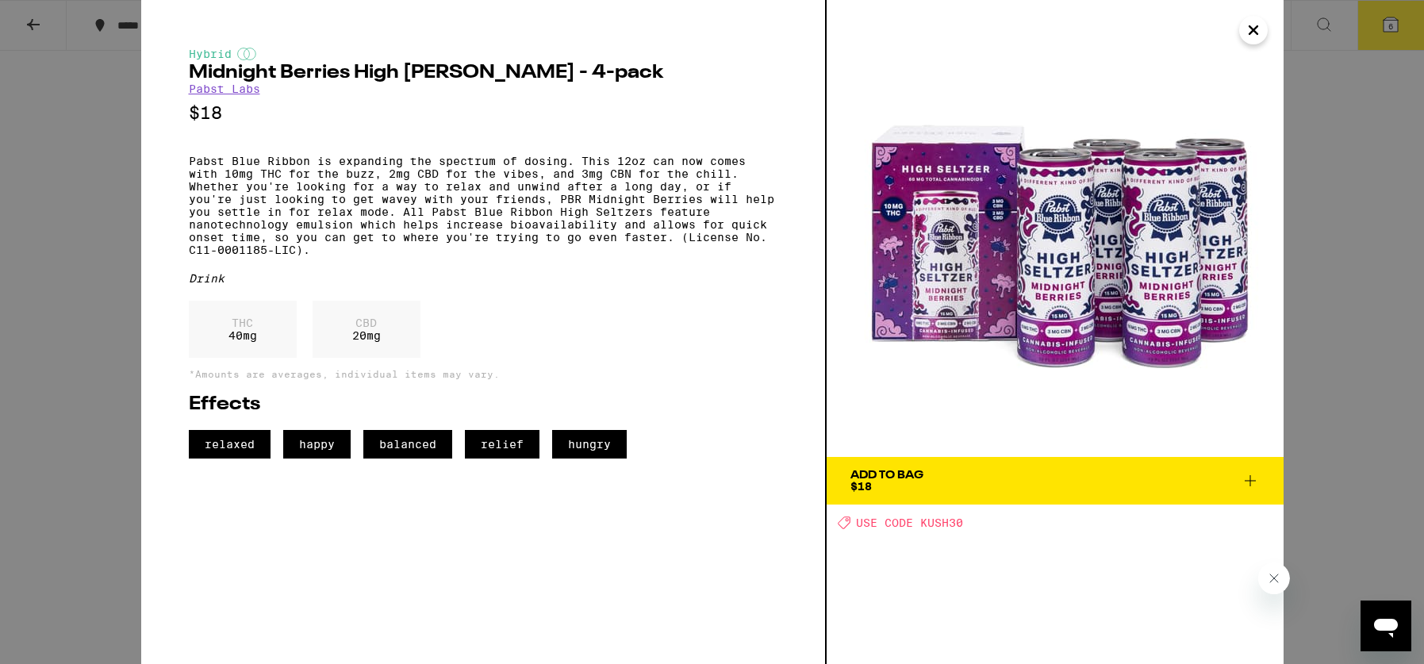
click at [1066, 42] on img at bounding box center [1055, 228] width 457 height 457
click at [1066, 37] on icon "Close" at bounding box center [1253, 30] width 19 height 24
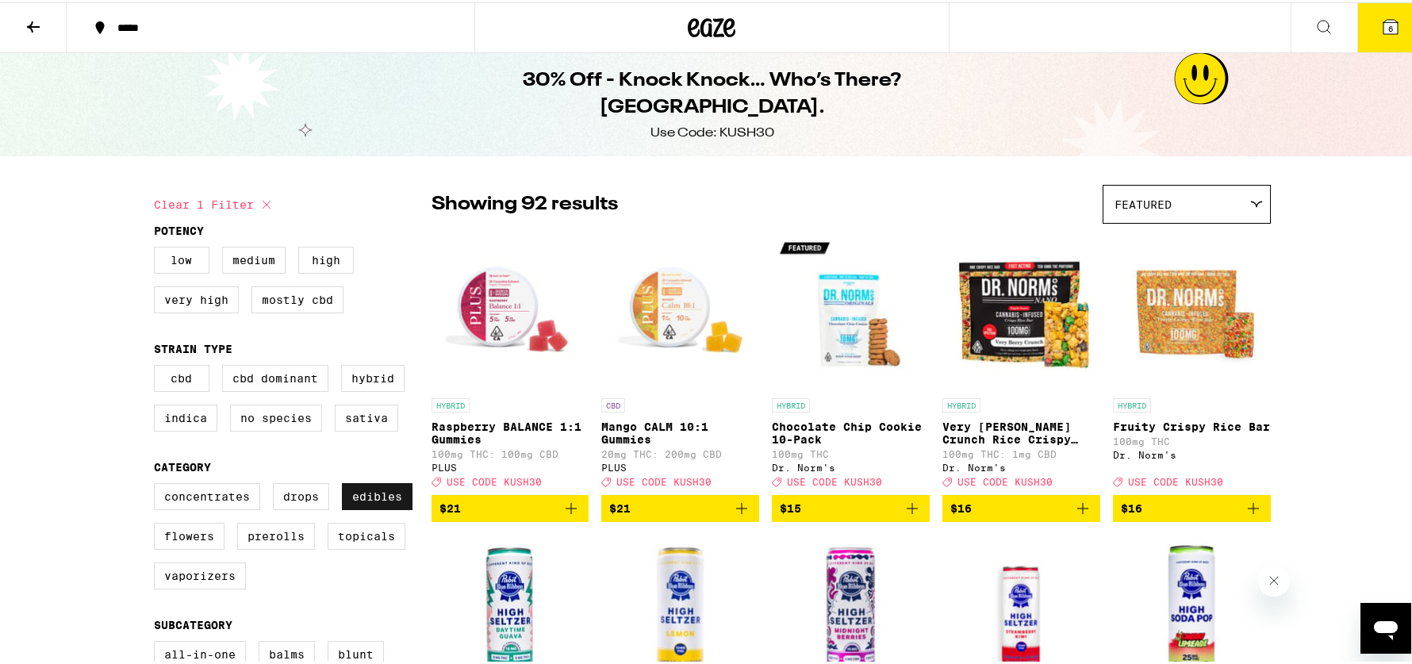
click at [342, 501] on label "Edibles" at bounding box center [377, 494] width 71 height 27
click at [158, 484] on input "Edibles" at bounding box center [157, 483] width 1 height 1
checkbox input "false"
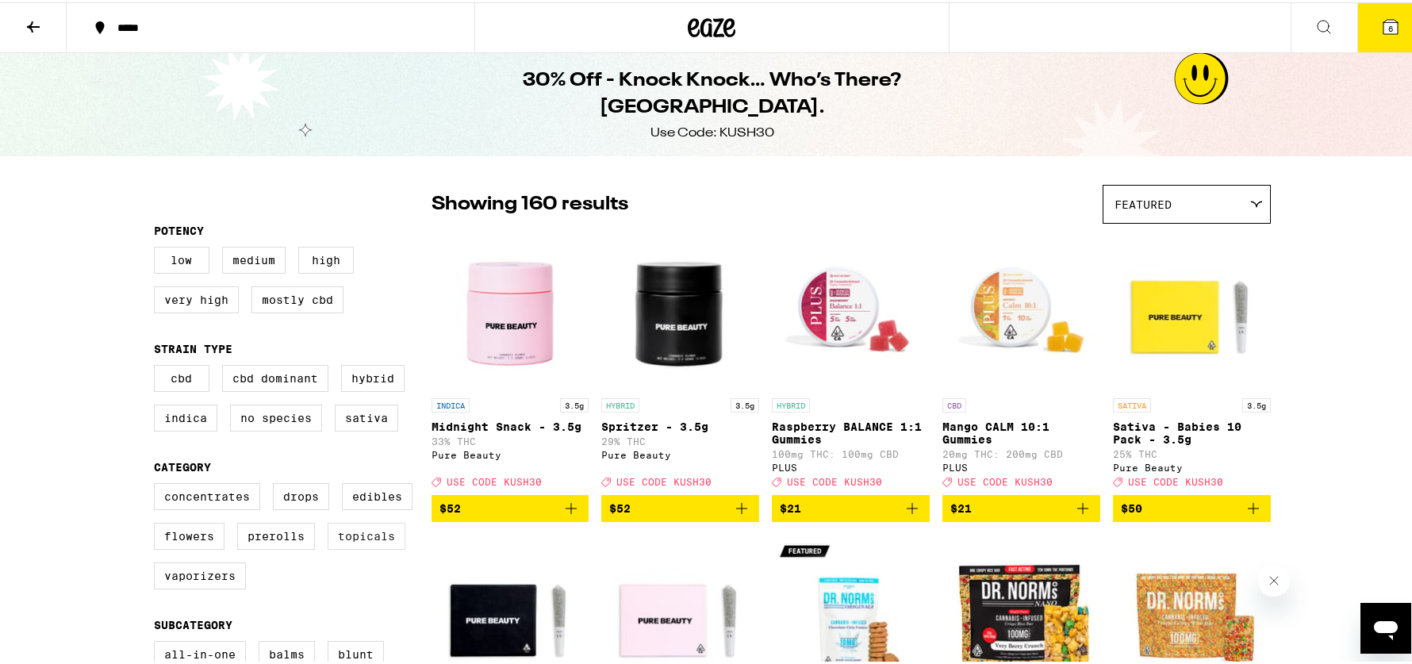
click at [343, 547] on label "Topicals" at bounding box center [367, 533] width 78 height 27
click at [158, 484] on input "Topicals" at bounding box center [157, 483] width 1 height 1
checkbox input "true"
